Goal: Navigation & Orientation: Find specific page/section

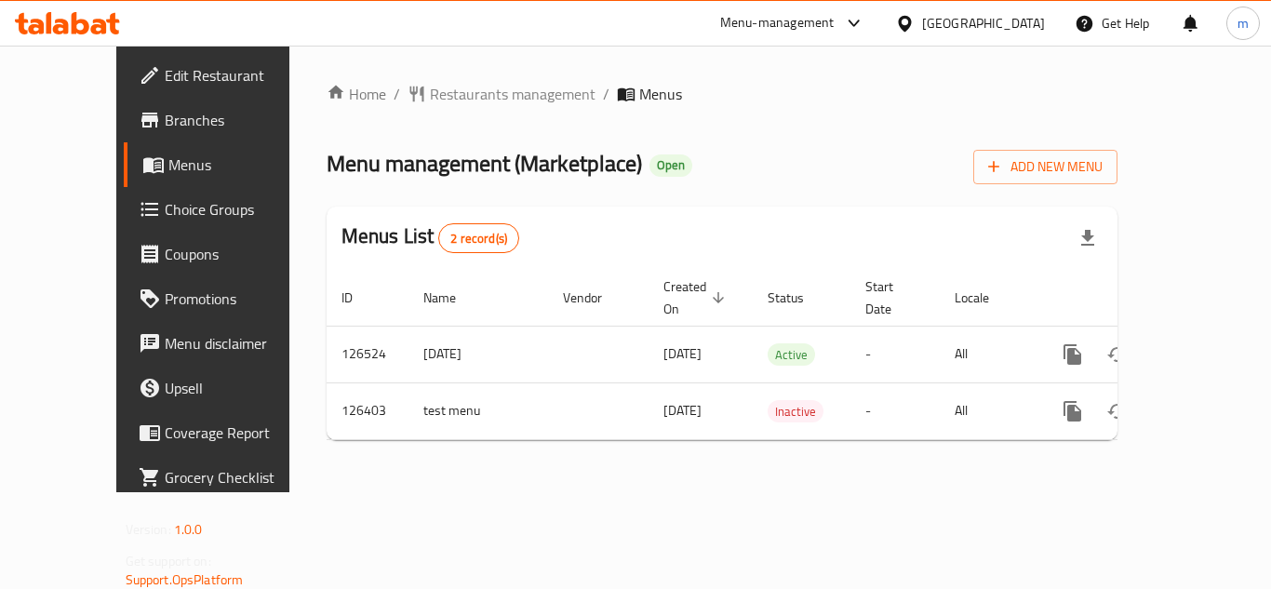
click at [915, 19] on icon at bounding box center [905, 24] width 20 height 20
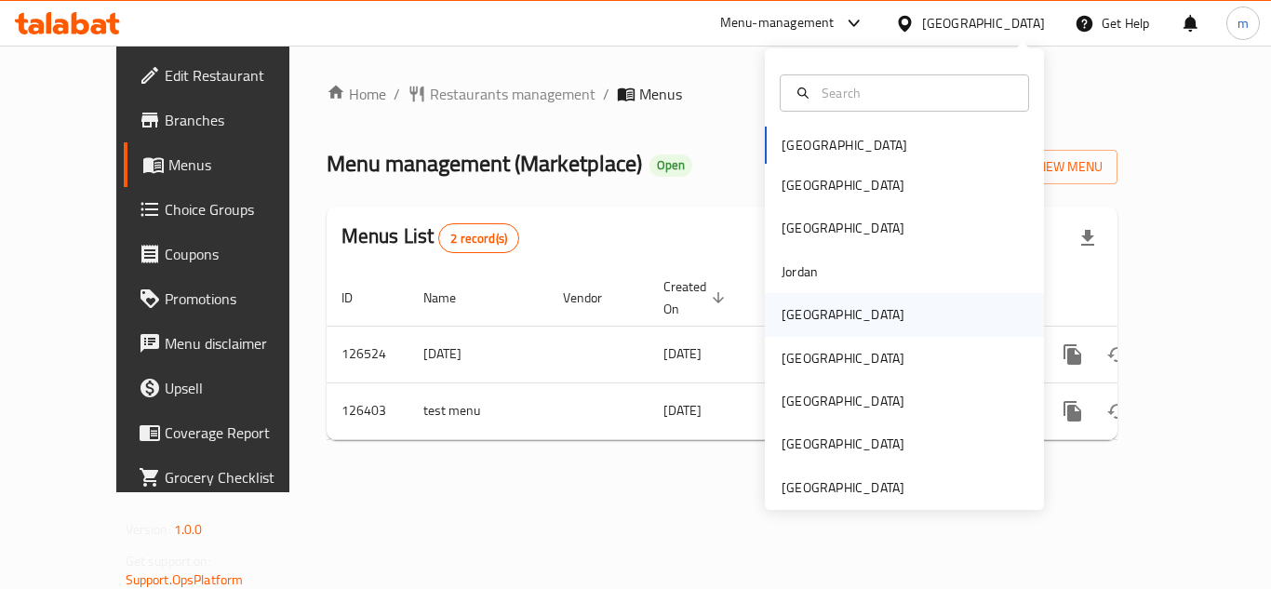
click at [798, 321] on div "[GEOGRAPHIC_DATA]" at bounding box center [843, 314] width 123 height 20
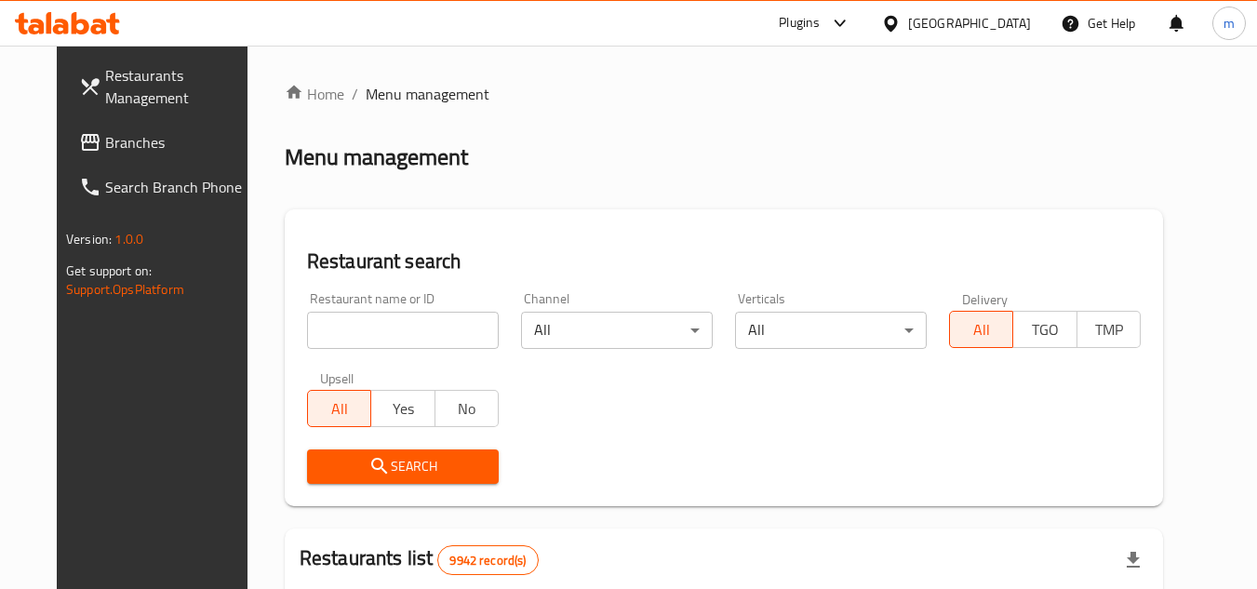
click at [64, 154] on link "Branches" at bounding box center [165, 142] width 203 height 45
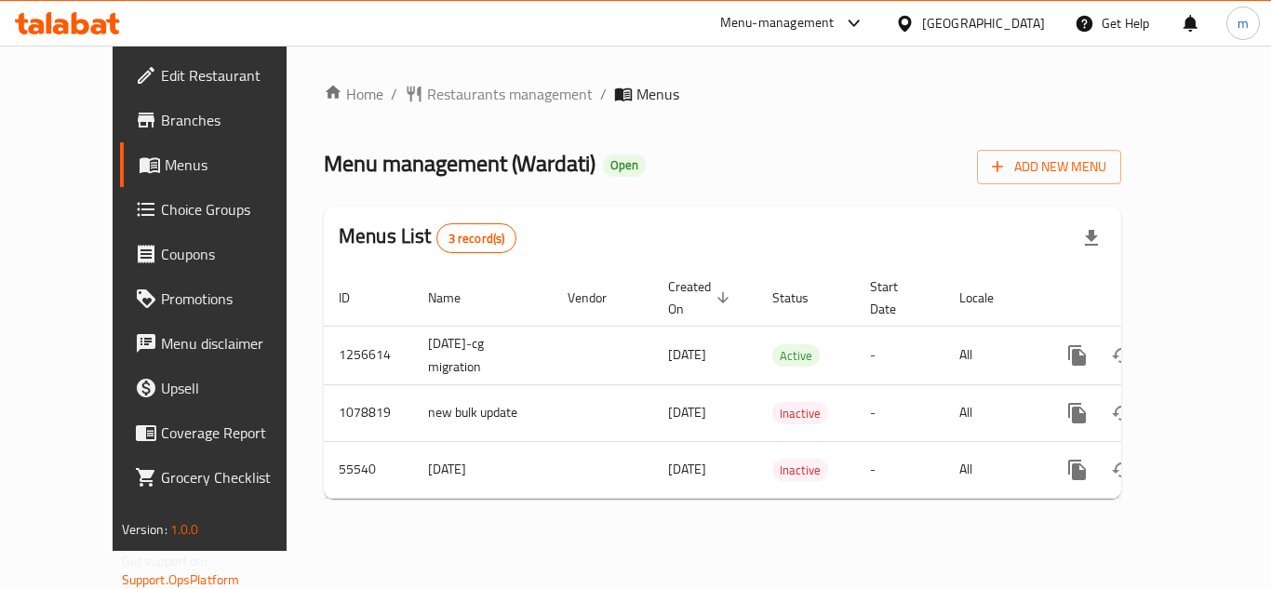
click at [922, 24] on div at bounding box center [908, 23] width 27 height 20
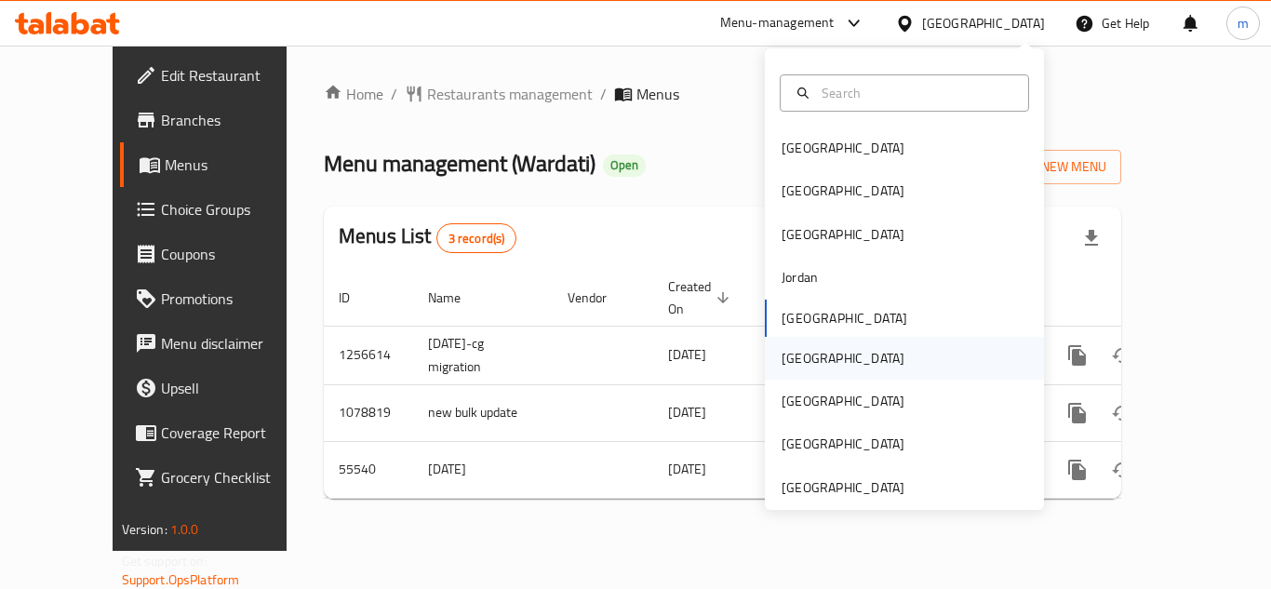
click at [828, 366] on div "Oman" at bounding box center [904, 358] width 279 height 43
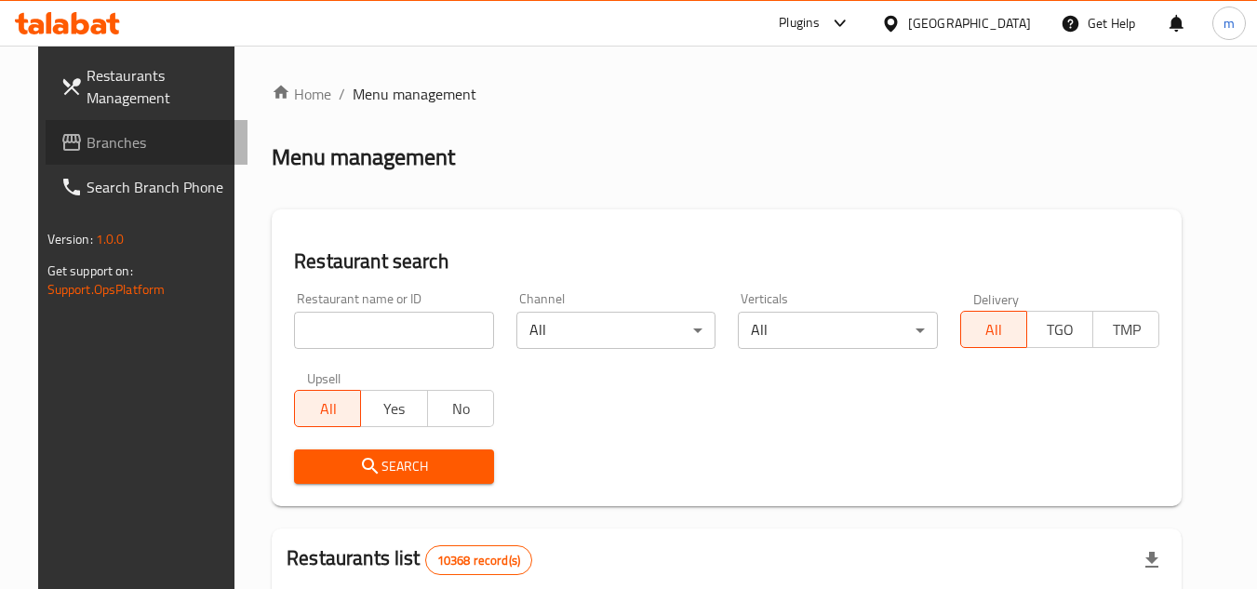
click at [87, 141] on span "Branches" at bounding box center [160, 142] width 147 height 22
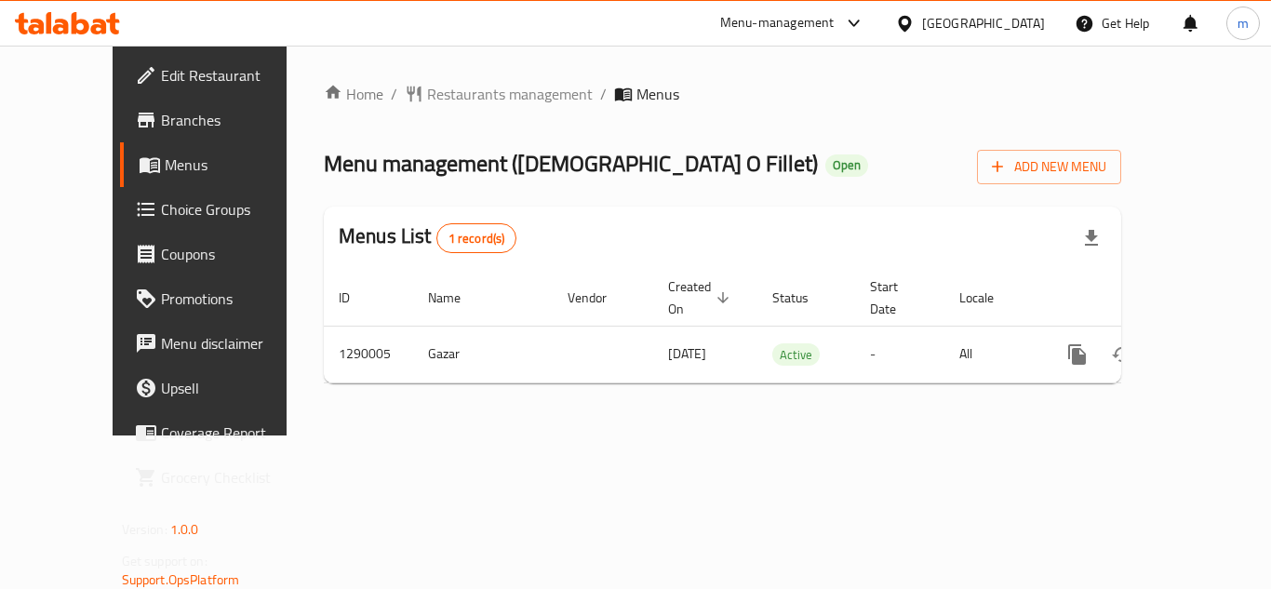
click at [1029, 34] on div "[GEOGRAPHIC_DATA]" at bounding box center [971, 23] width 180 height 45
click at [915, 16] on icon at bounding box center [905, 24] width 20 height 20
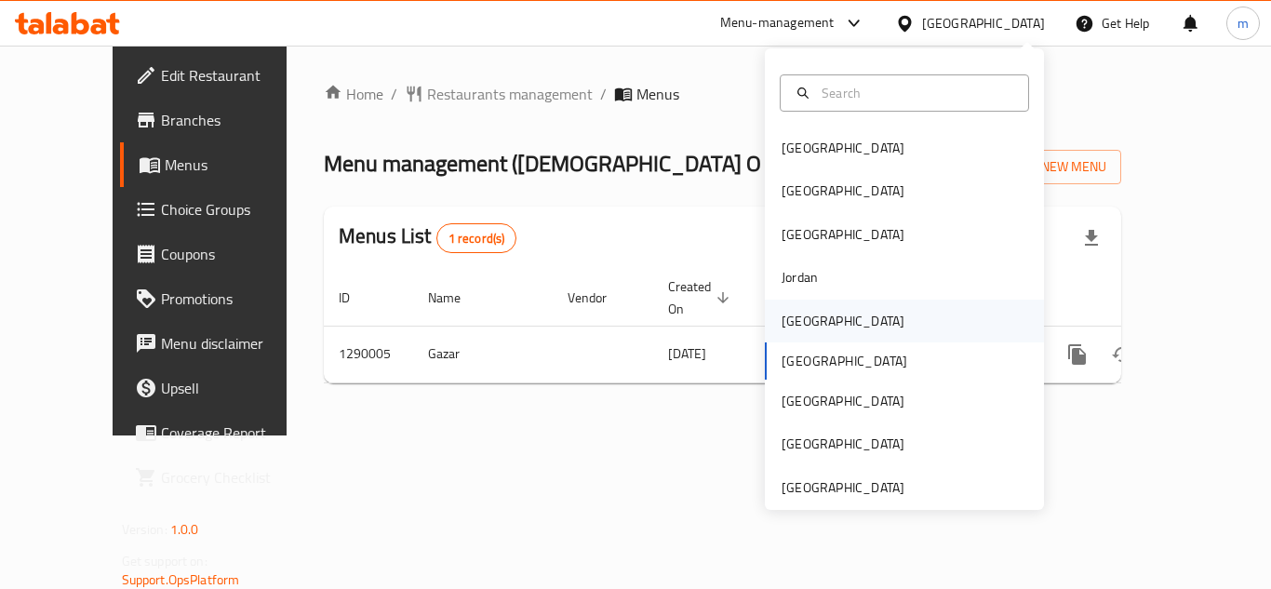
click at [782, 322] on div "[GEOGRAPHIC_DATA]" at bounding box center [843, 321] width 123 height 20
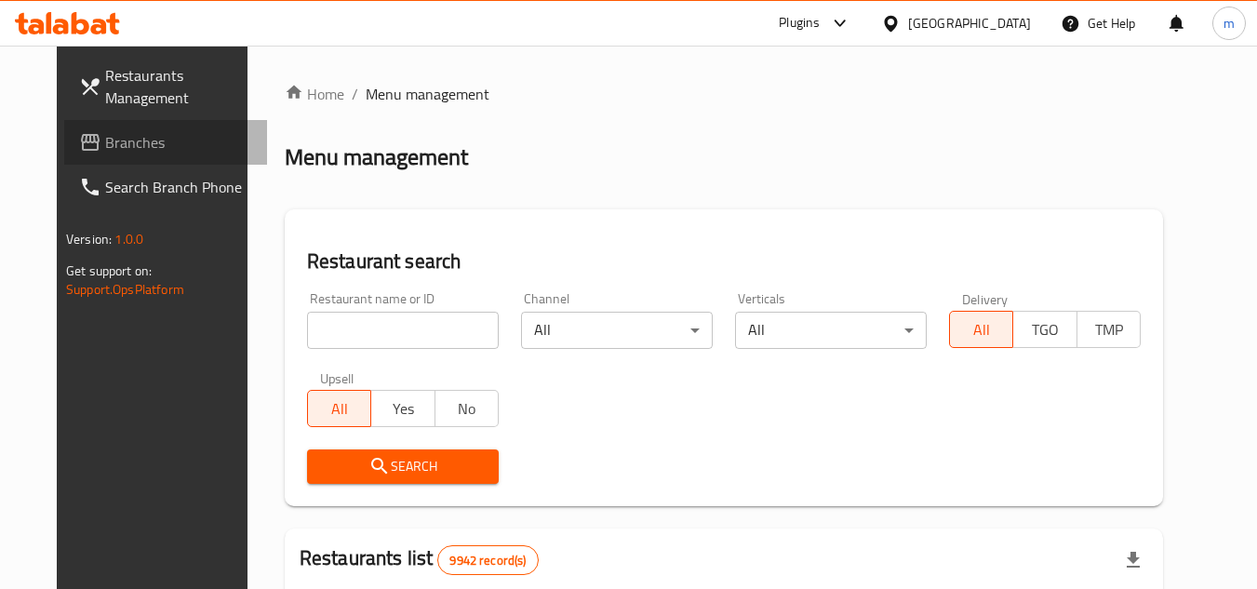
click at [79, 145] on span at bounding box center [92, 142] width 26 height 22
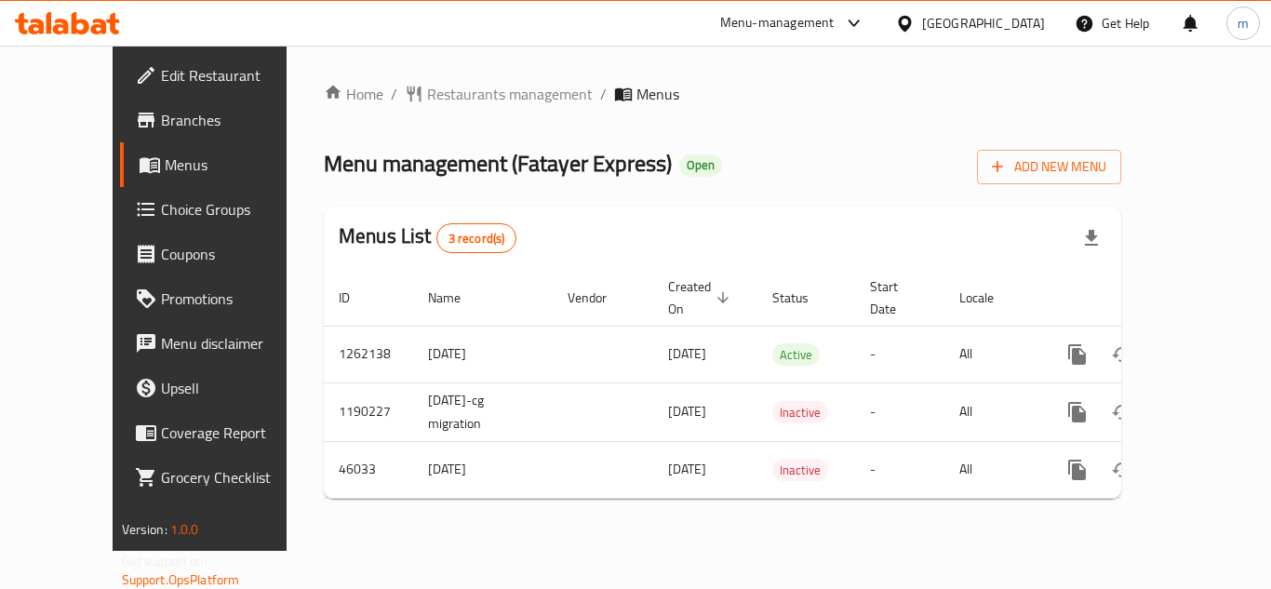
click at [1017, 27] on div "[GEOGRAPHIC_DATA]" at bounding box center [983, 23] width 123 height 20
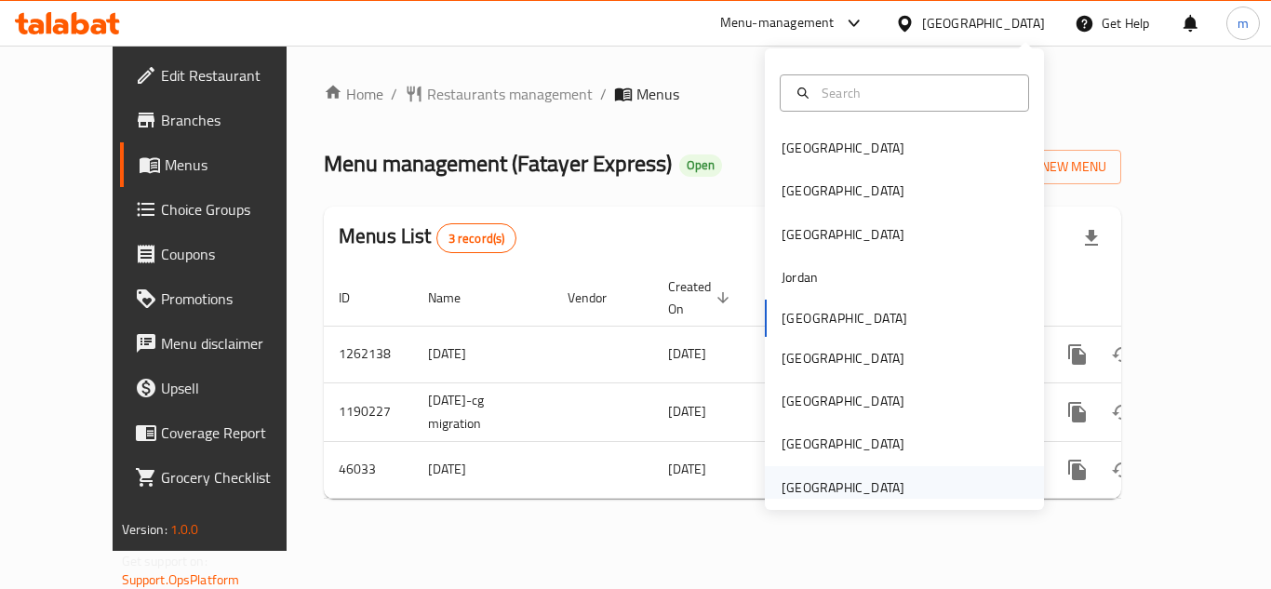
click at [886, 474] on div "[GEOGRAPHIC_DATA]" at bounding box center [843, 487] width 153 height 43
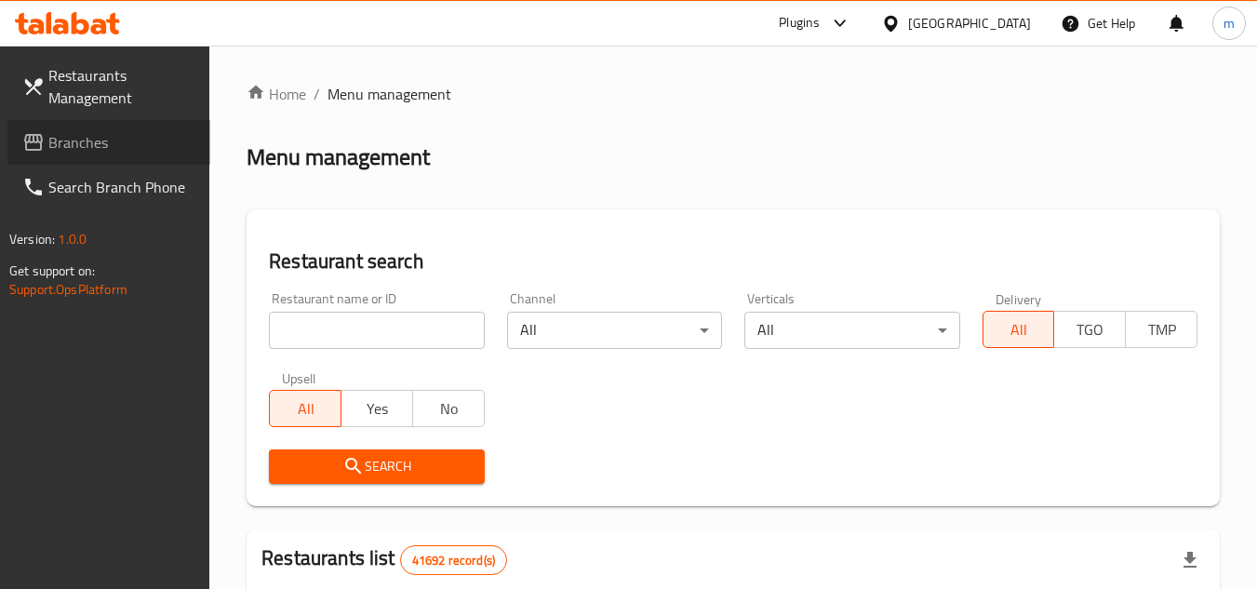
click at [118, 151] on span "Branches" at bounding box center [121, 142] width 147 height 22
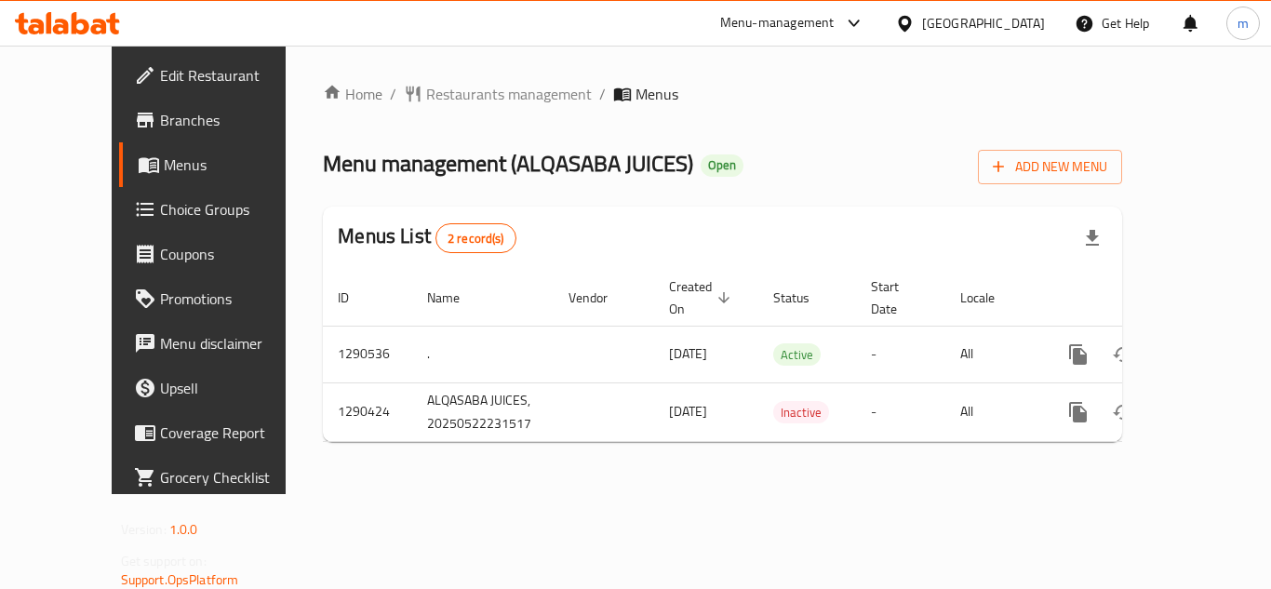
click at [947, 29] on div "[GEOGRAPHIC_DATA]" at bounding box center [983, 23] width 123 height 20
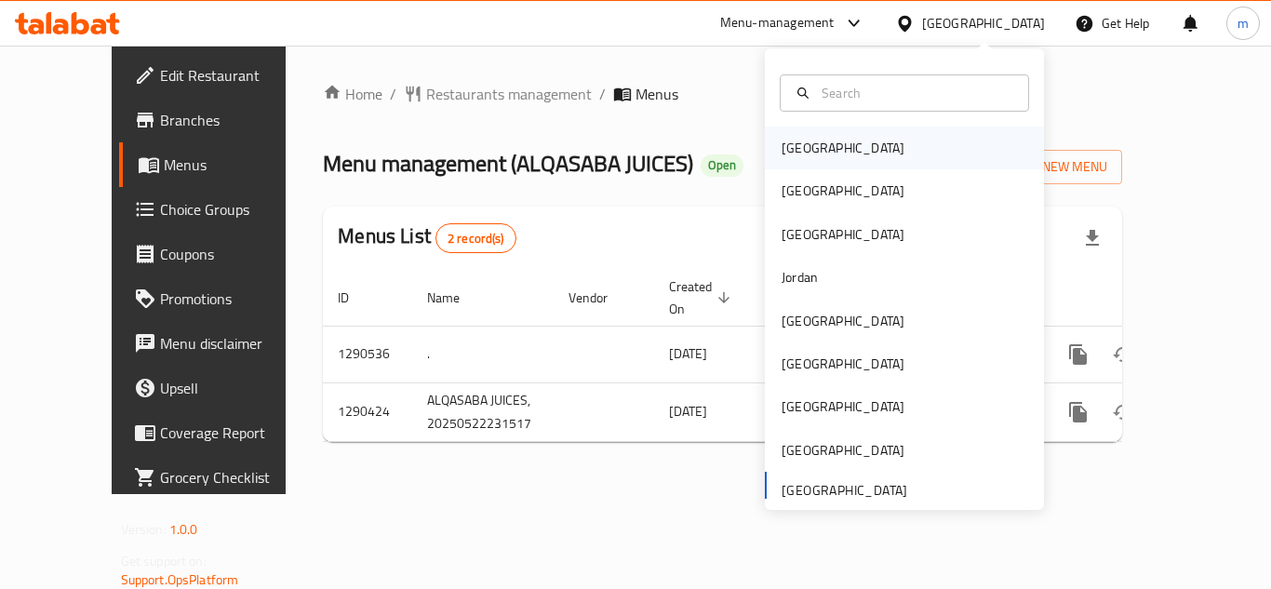
click at [835, 163] on div "Bahrain" at bounding box center [904, 148] width 279 height 43
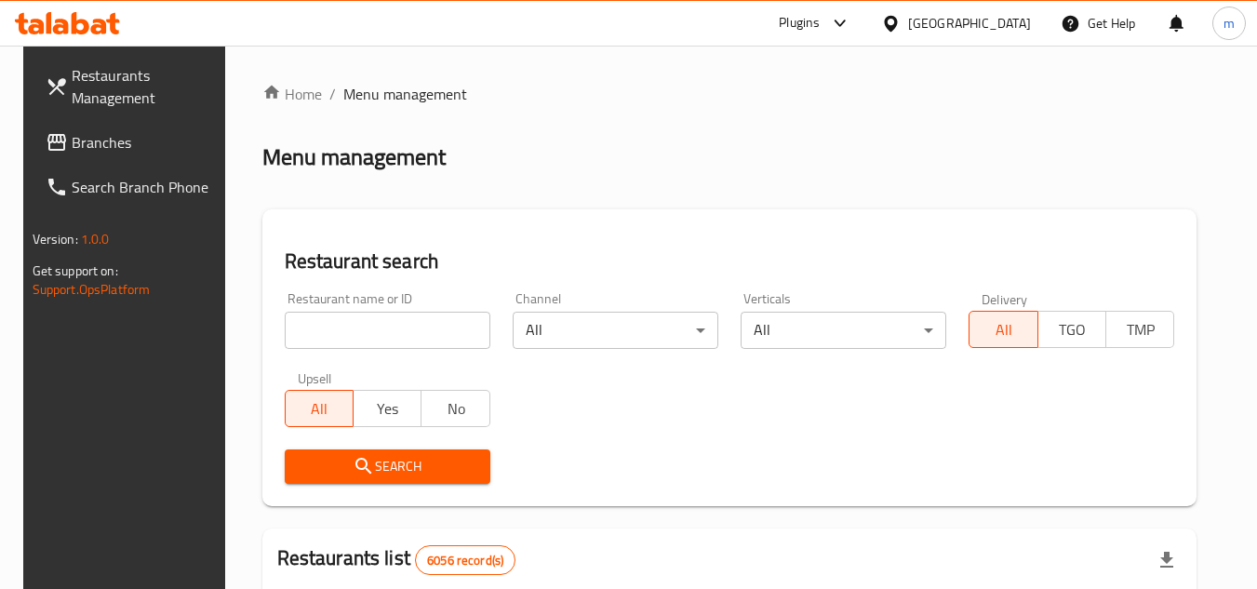
click at [87, 152] on span "Branches" at bounding box center [145, 142] width 147 height 22
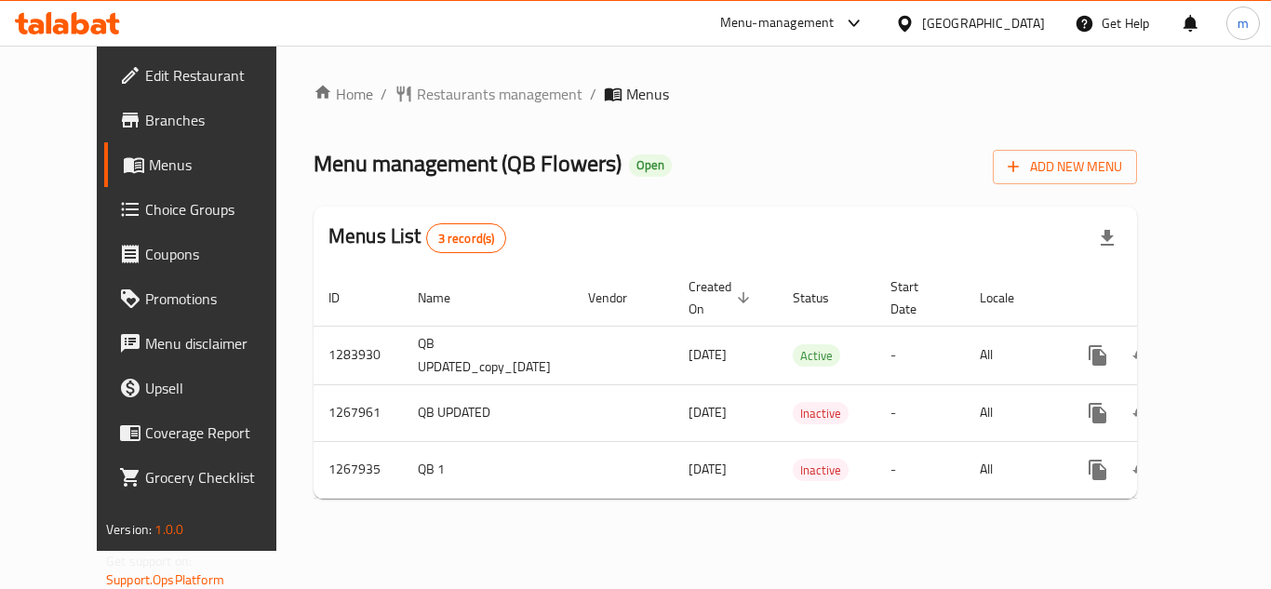
click at [1001, 22] on div "[GEOGRAPHIC_DATA]" at bounding box center [983, 23] width 123 height 20
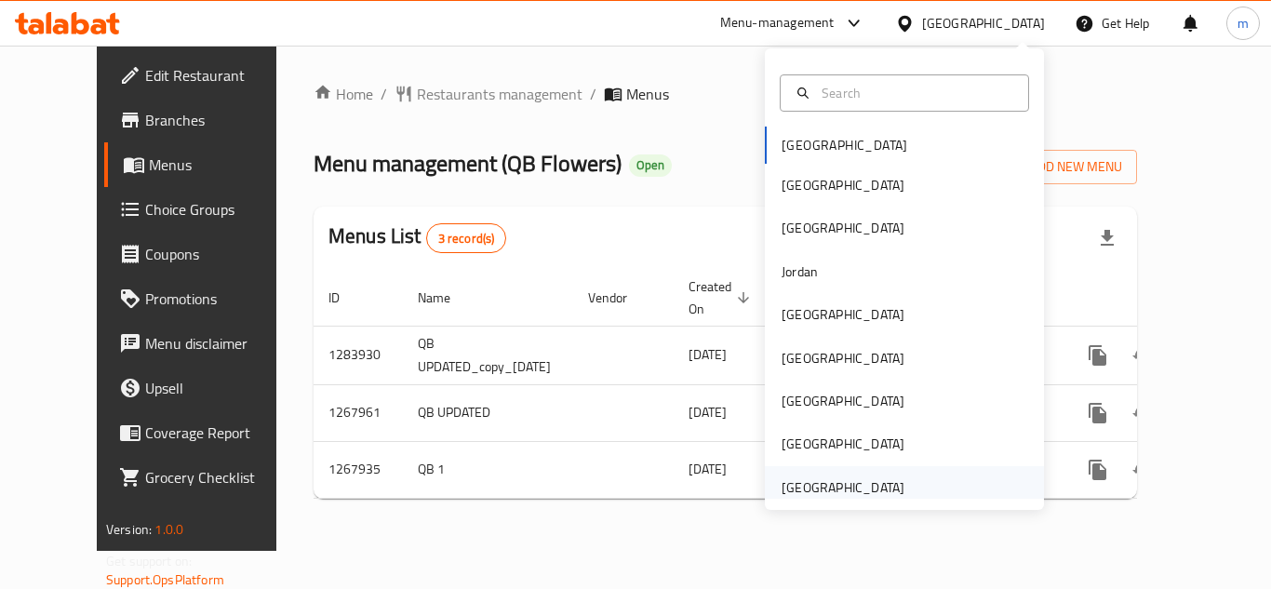
click at [815, 492] on div "[GEOGRAPHIC_DATA]" at bounding box center [843, 487] width 123 height 20
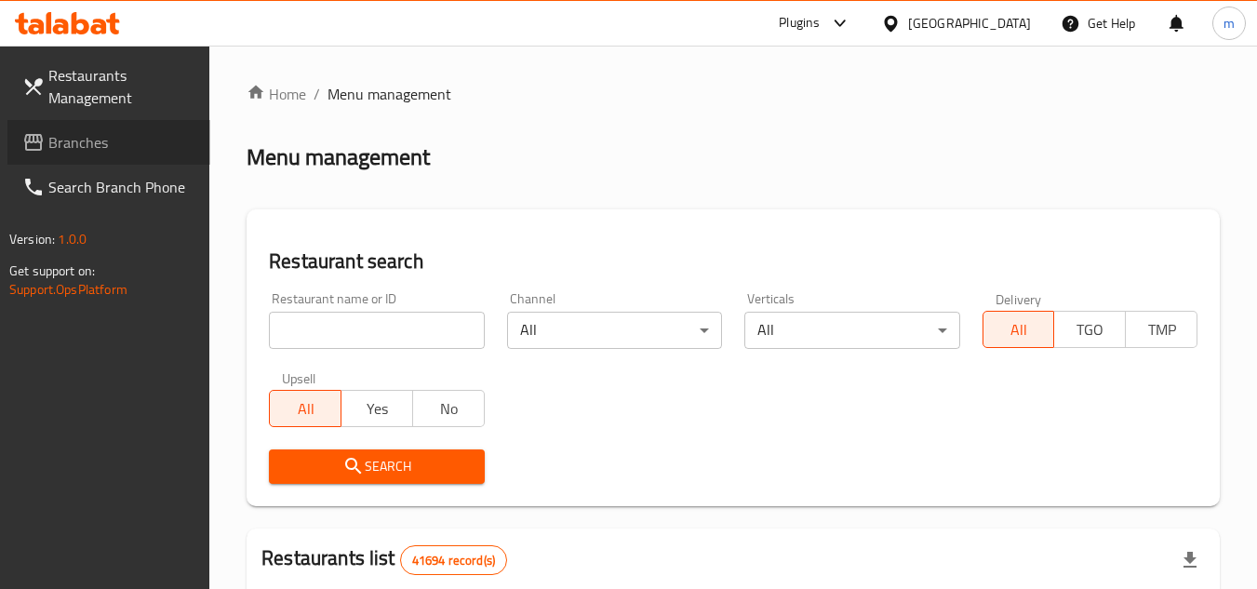
click at [63, 149] on span "Branches" at bounding box center [121, 142] width 147 height 22
